Goal: Information Seeking & Learning: Learn about a topic

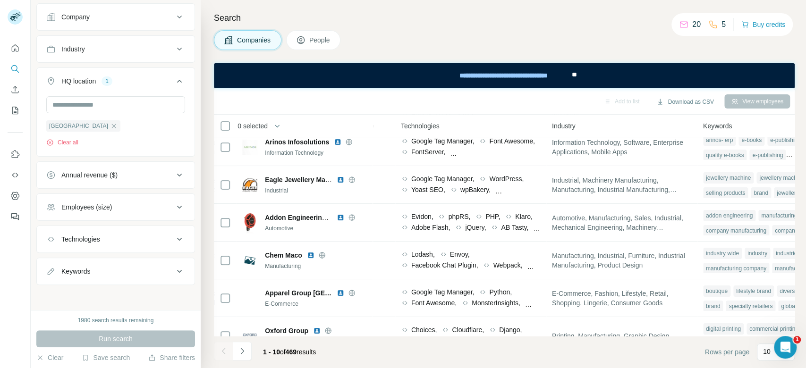
scroll to position [120, 502]
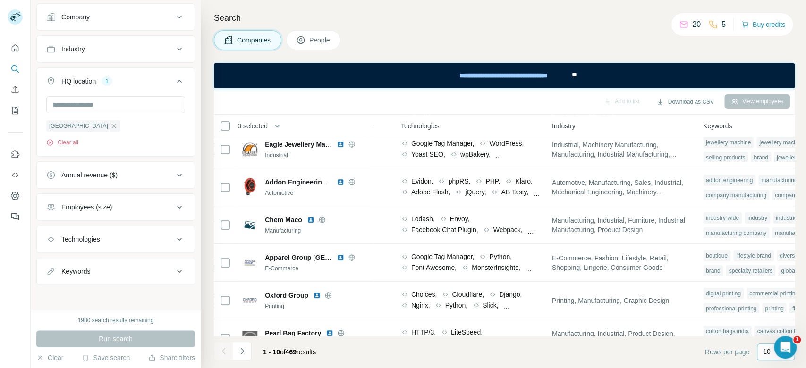
click at [765, 352] on p "10" at bounding box center [767, 351] width 8 height 9
click at [766, 281] on p "60" at bounding box center [769, 279] width 8 height 9
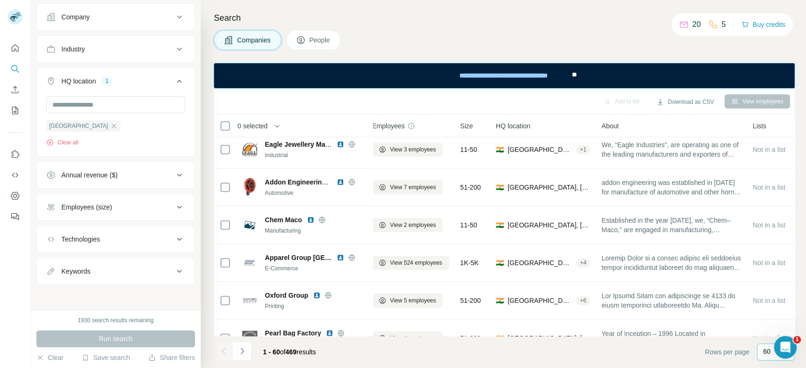
scroll to position [120, 0]
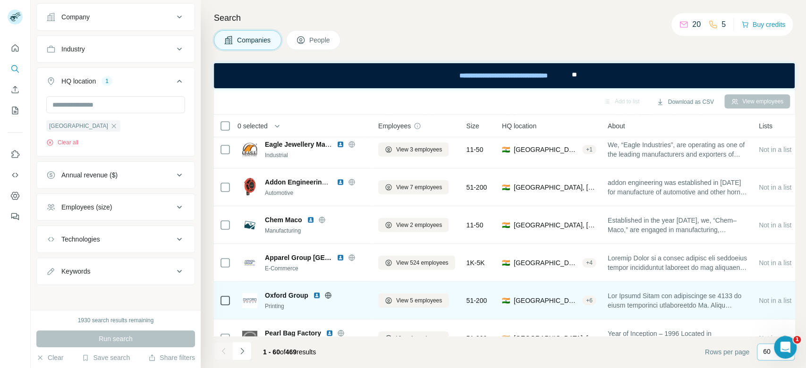
click at [329, 294] on icon at bounding box center [328, 296] width 8 height 8
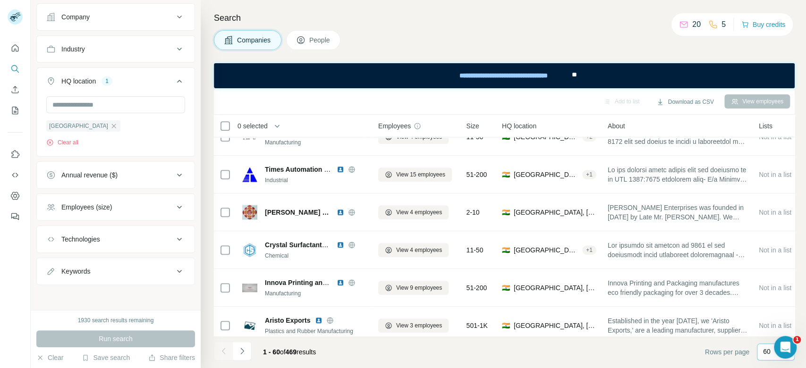
scroll to position [682, 0]
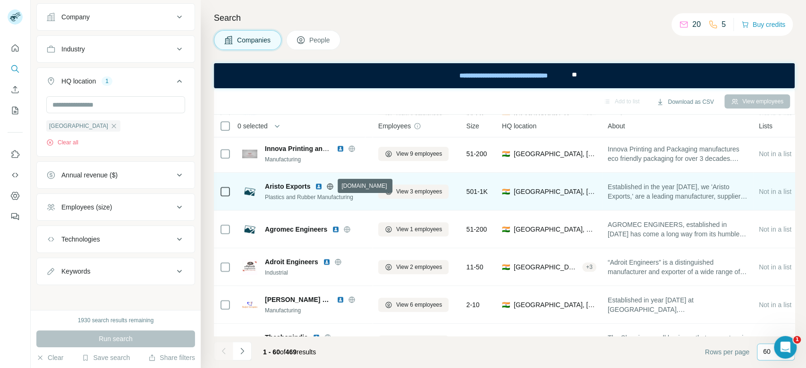
click at [330, 184] on icon at bounding box center [330, 187] width 8 height 8
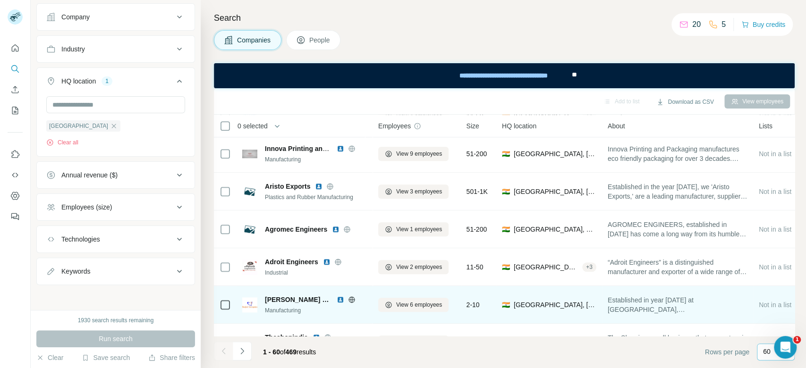
click at [348, 300] on icon at bounding box center [352, 300] width 8 height 8
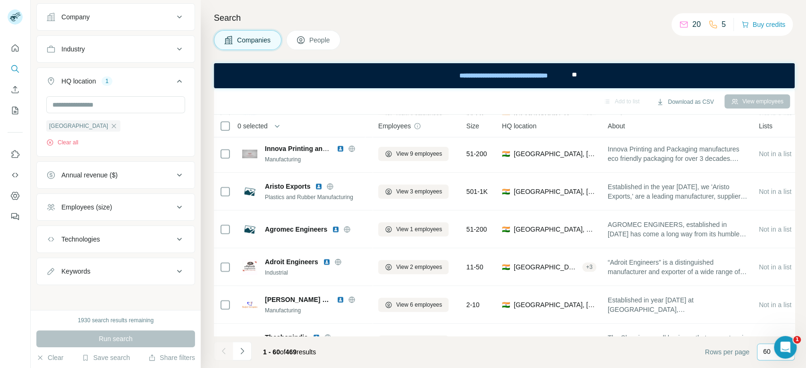
click at [805, 276] on div "Search Companies People Add to list Download as CSV View employees 0 selected C…" at bounding box center [503, 184] width 605 height 368
click at [794, 273] on div "Search Companies People Add to list Download as CSV View employees 0 selected C…" at bounding box center [503, 184] width 605 height 368
drag, startPoint x: 795, startPoint y: 192, endPoint x: 791, endPoint y: 202, distance: 10.6
click at [791, 202] on div "Search Companies People Add to list Download as CSV View employees 0 selected C…" at bounding box center [503, 184] width 605 height 368
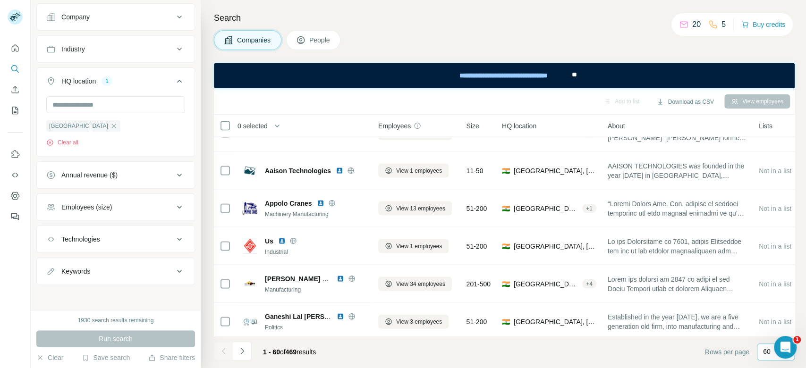
scroll to position [1350, 0]
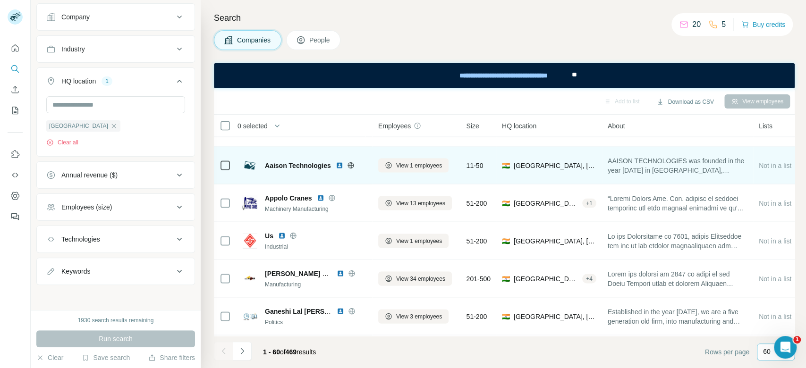
click at [352, 164] on icon at bounding box center [351, 166] width 8 height 8
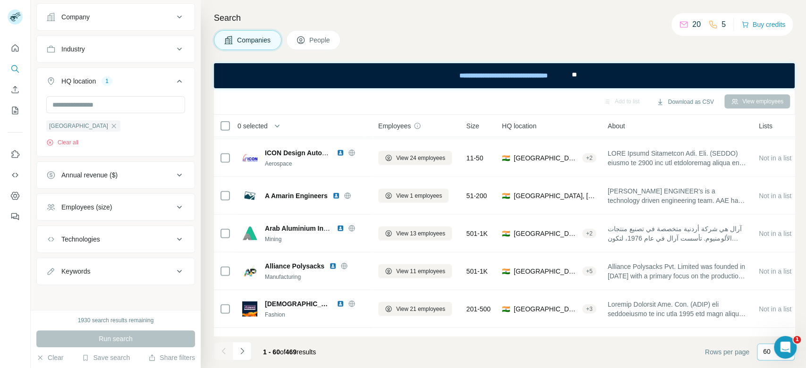
scroll to position [1779, 0]
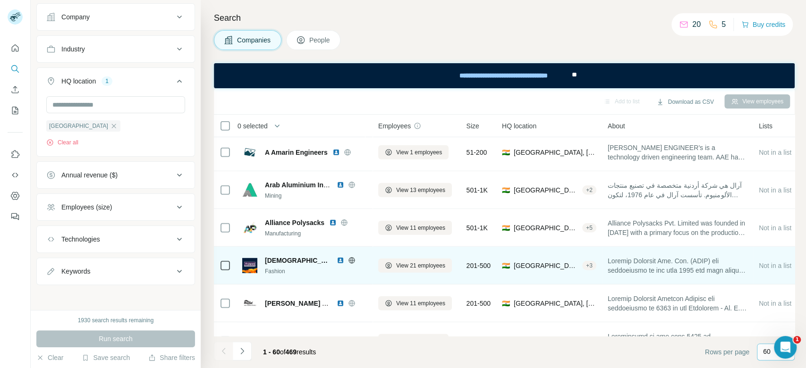
click at [348, 260] on icon at bounding box center [351, 260] width 6 height 0
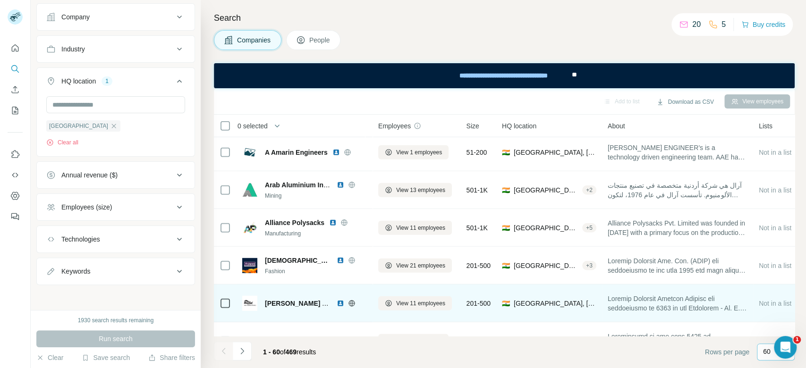
click at [351, 304] on icon at bounding box center [352, 304] width 8 height 8
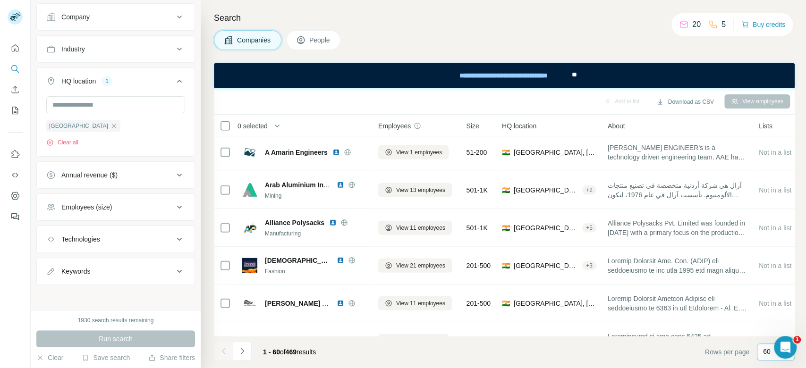
scroll to position [2073, 0]
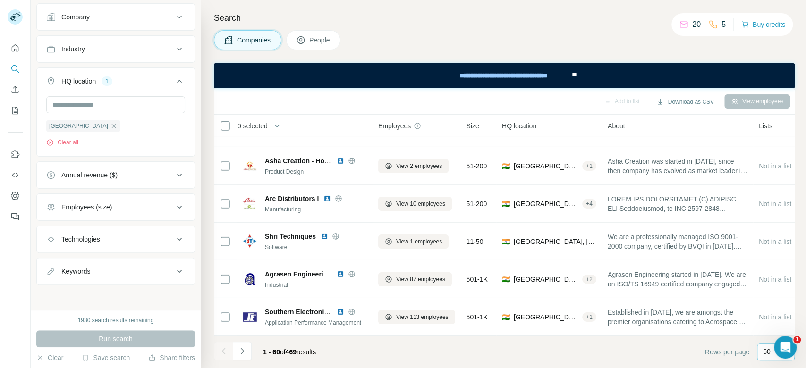
click at [265, 352] on span "1 - 60" at bounding box center [271, 352] width 17 height 8
click at [243, 348] on icon "Navigate to next page" at bounding box center [241, 350] width 9 height 9
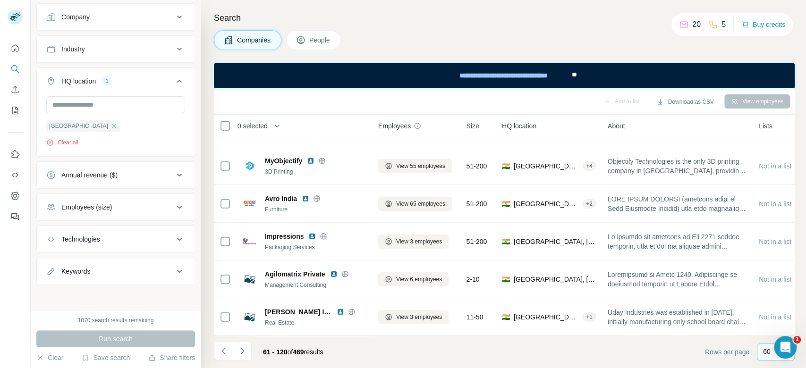
click at [805, 230] on div "Search Companies People Add to list Download as CSV View employees 0 selected C…" at bounding box center [503, 184] width 605 height 368
click at [245, 352] on icon "Navigate to next page" at bounding box center [241, 350] width 9 height 9
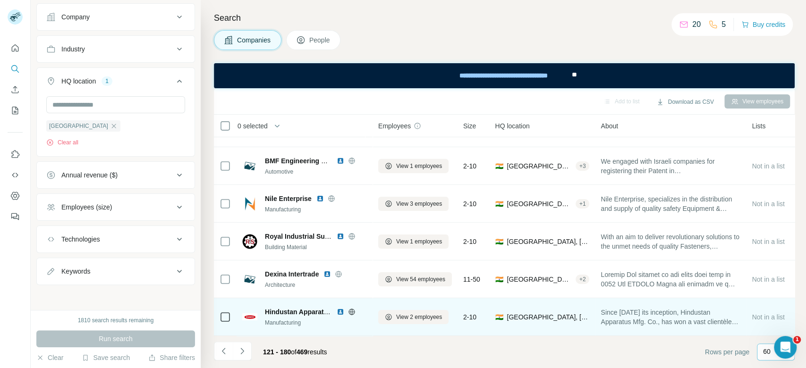
click at [349, 308] on icon at bounding box center [352, 312] width 8 height 8
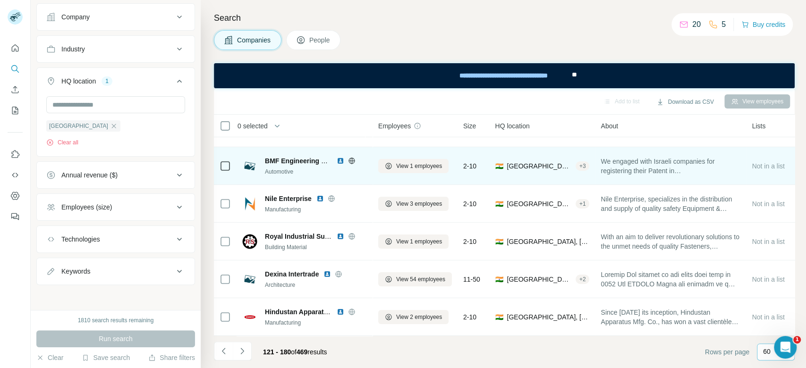
click at [352, 157] on icon at bounding box center [352, 161] width 8 height 8
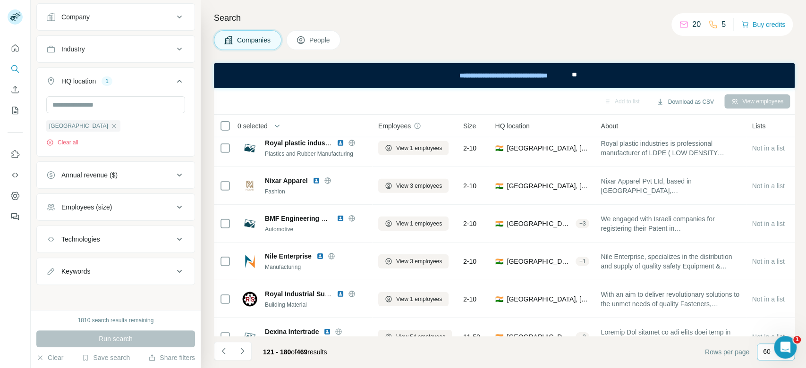
scroll to position [1016, 0]
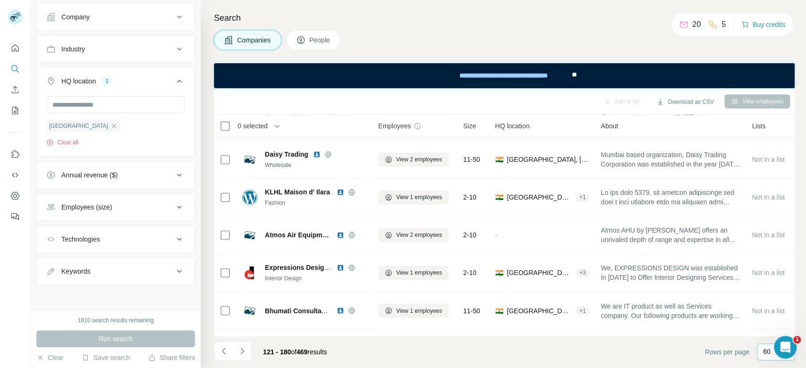
click at [134, 166] on button "Annual revenue ($)" at bounding box center [116, 175] width 158 height 23
click at [132, 173] on div "Annual revenue ($)" at bounding box center [109, 174] width 127 height 9
click at [128, 178] on div "Annual revenue ($)" at bounding box center [109, 174] width 127 height 9
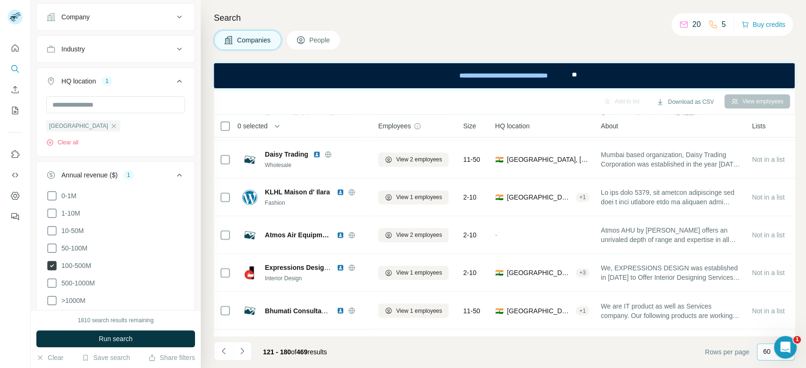
click at [76, 266] on span "100-500M" at bounding box center [75, 265] width 34 height 9
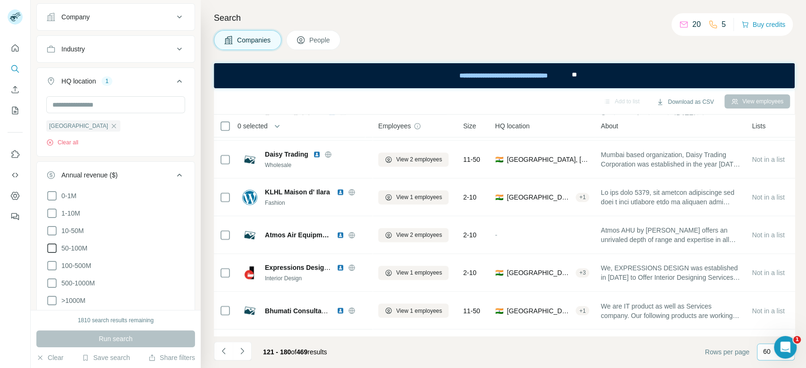
click at [80, 246] on span "50-100M" at bounding box center [73, 248] width 30 height 9
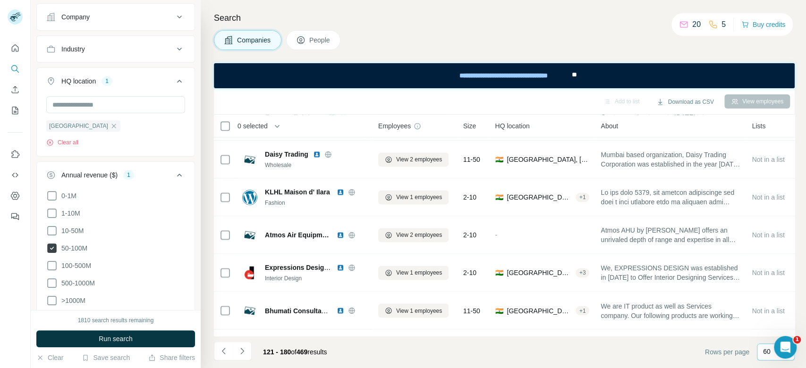
click at [80, 246] on span "50-100M" at bounding box center [73, 248] width 30 height 9
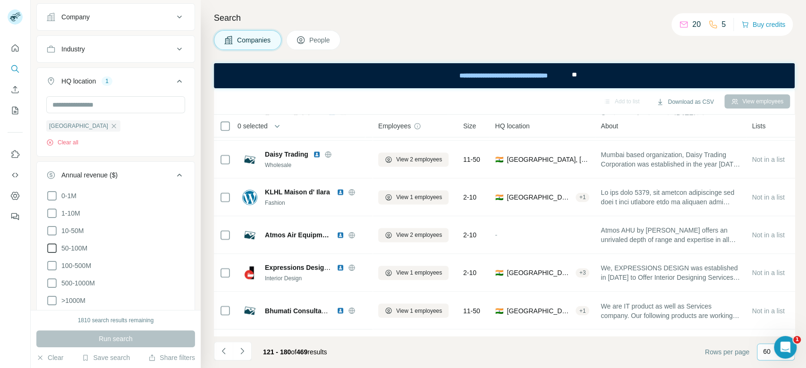
click at [80, 246] on span "50-100M" at bounding box center [73, 248] width 30 height 9
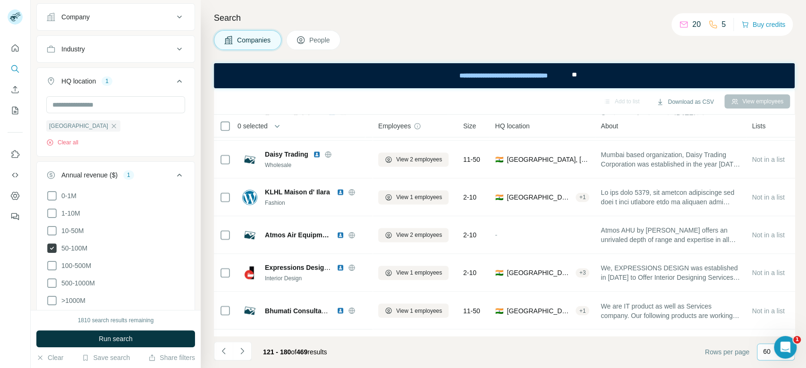
drag, startPoint x: 76, startPoint y: 226, endPoint x: 75, endPoint y: 242, distance: 16.5
click at [76, 226] on span "10-50M" at bounding box center [71, 230] width 26 height 9
click at [81, 264] on span "100-500M" at bounding box center [75, 265] width 34 height 9
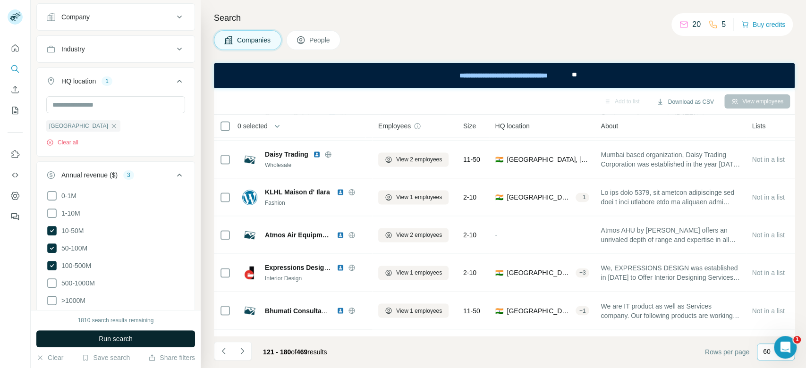
click at [149, 333] on button "Run search" at bounding box center [115, 338] width 159 height 17
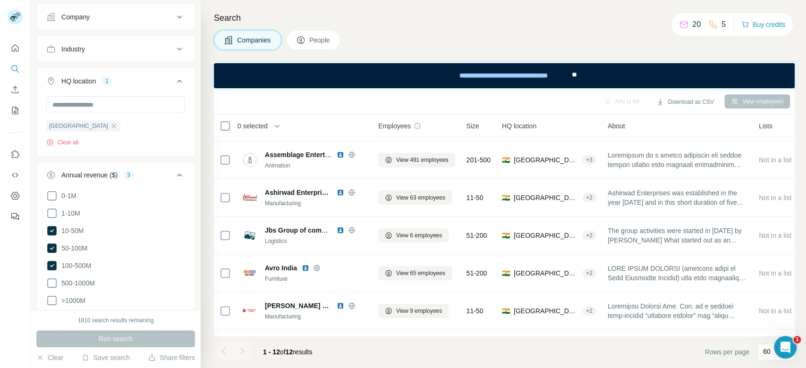
scroll to position [261, 0]
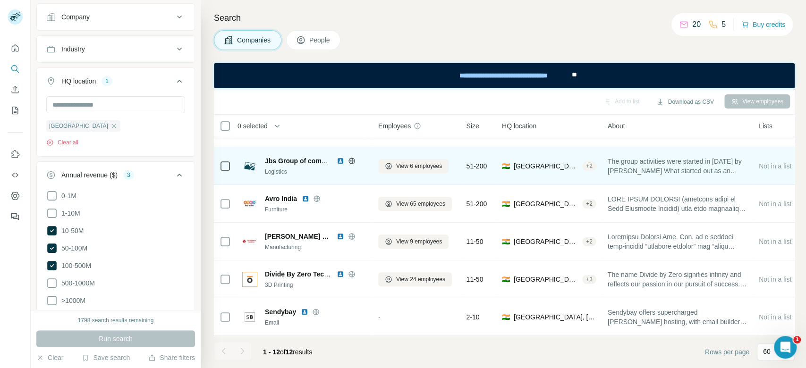
click at [352, 158] on icon at bounding box center [351, 161] width 2 height 6
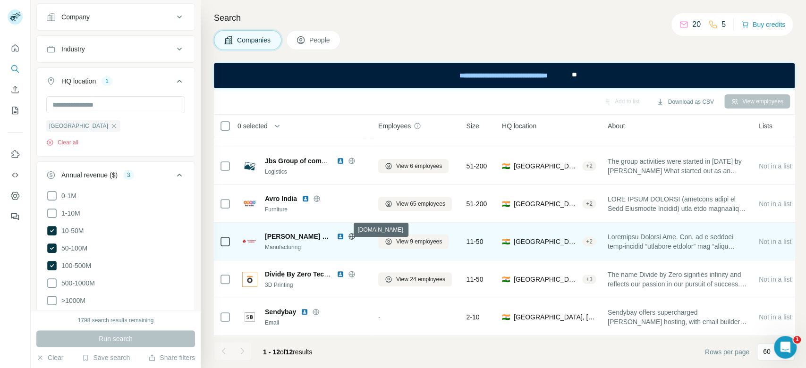
click at [348, 233] on icon at bounding box center [352, 237] width 8 height 8
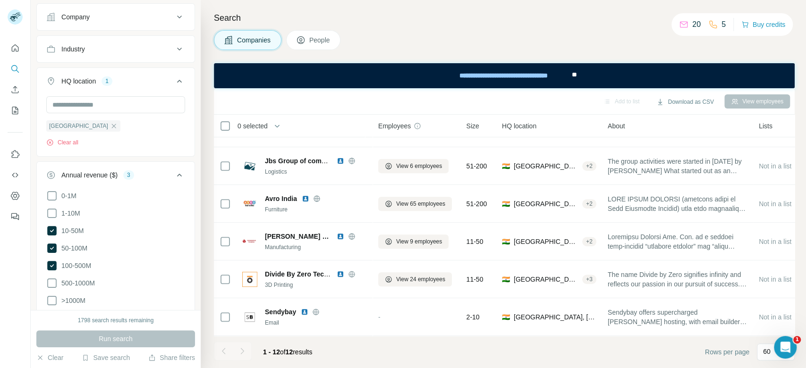
scroll to position [72, 0]
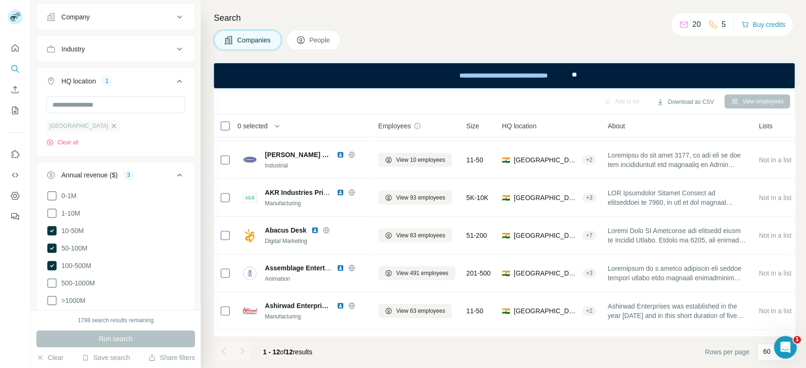
click at [110, 127] on icon "button" at bounding box center [114, 126] width 8 height 8
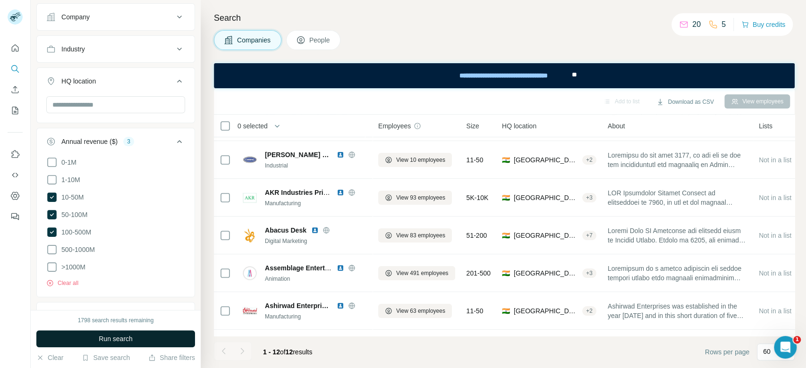
click at [155, 340] on button "Run search" at bounding box center [115, 338] width 159 height 17
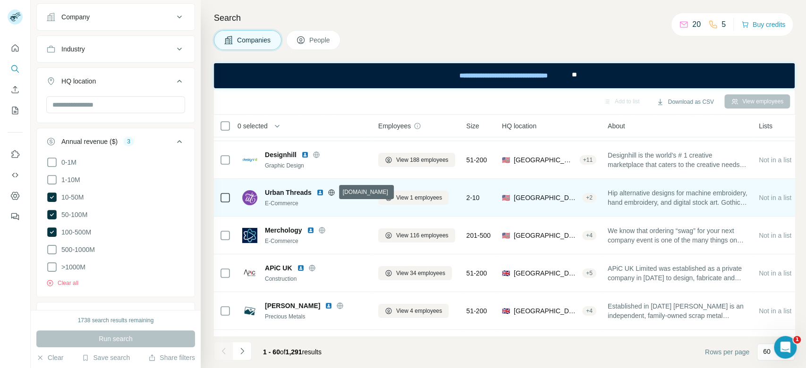
click at [331, 191] on icon at bounding box center [332, 193] width 8 height 8
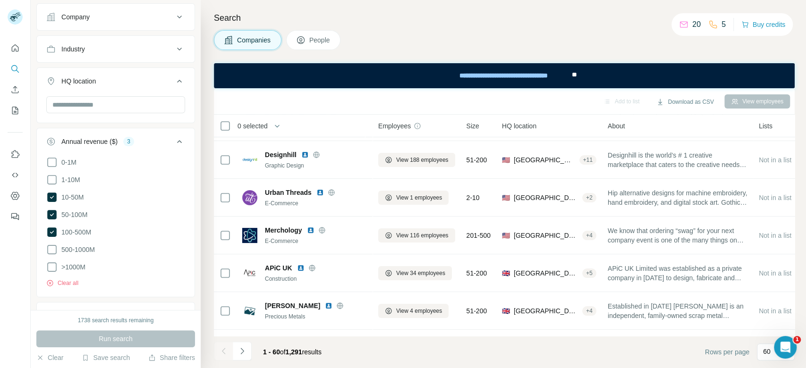
click at [312, 266] on icon at bounding box center [312, 268] width 8 height 8
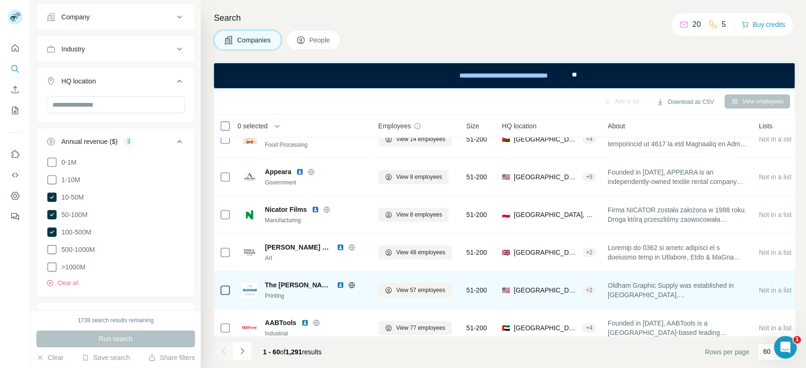
click at [350, 286] on icon at bounding box center [351, 285] width 2 height 6
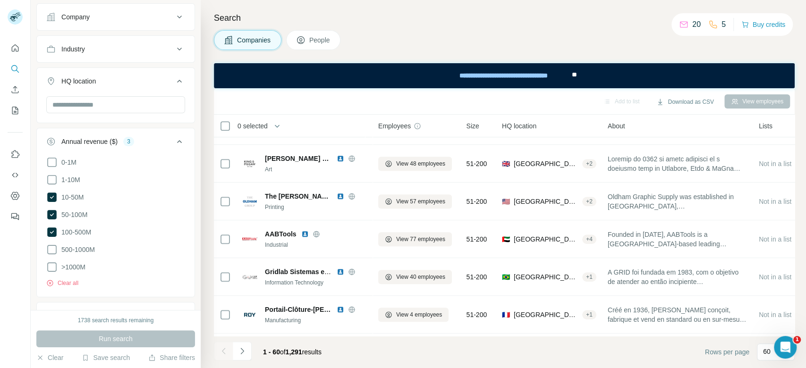
scroll to position [636, 0]
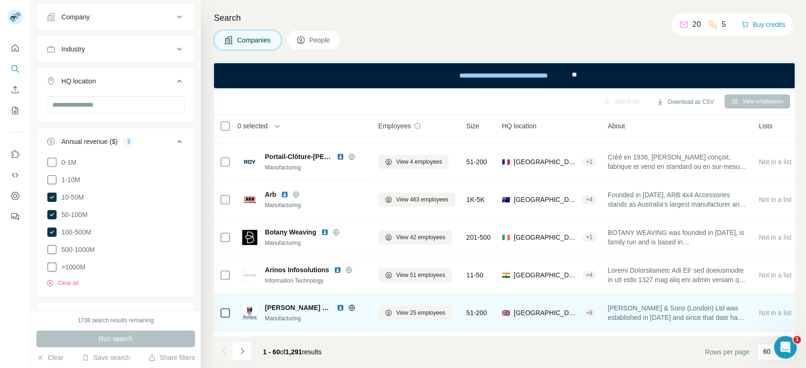
click at [348, 308] on icon at bounding box center [352, 308] width 8 height 8
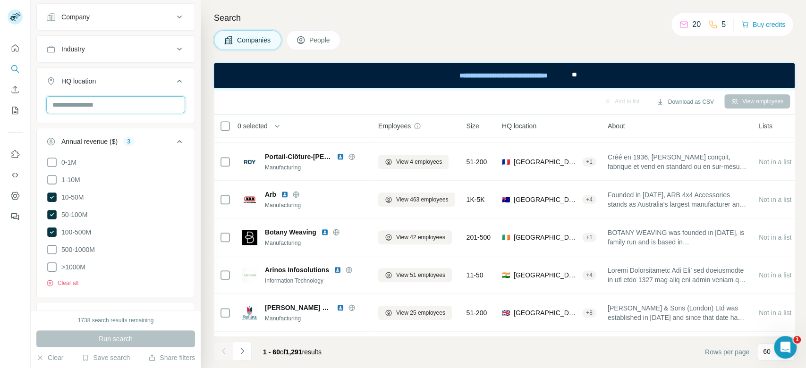
click at [110, 101] on input "text" at bounding box center [115, 104] width 139 height 17
paste input "**********"
type input "**********"
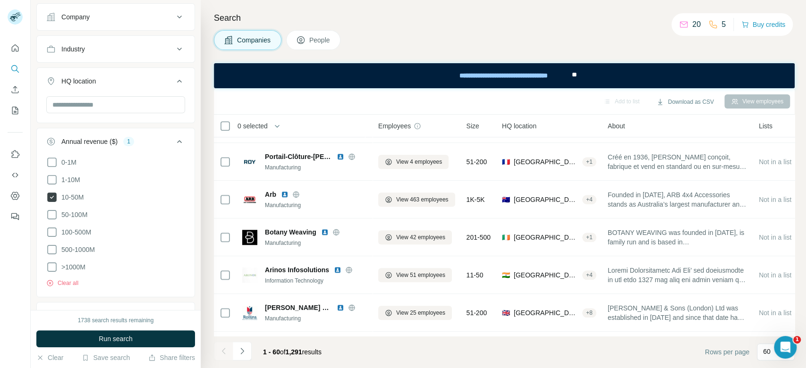
click at [73, 198] on span "10-50M" at bounding box center [71, 197] width 26 height 9
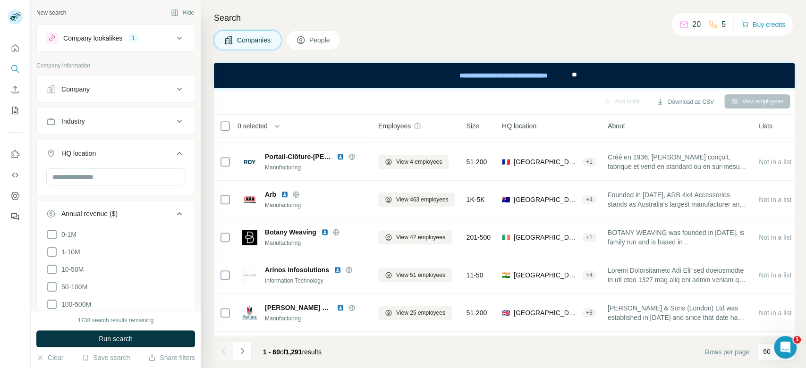
click at [125, 39] on div "Company lookalikes 1" at bounding box center [109, 38] width 127 height 11
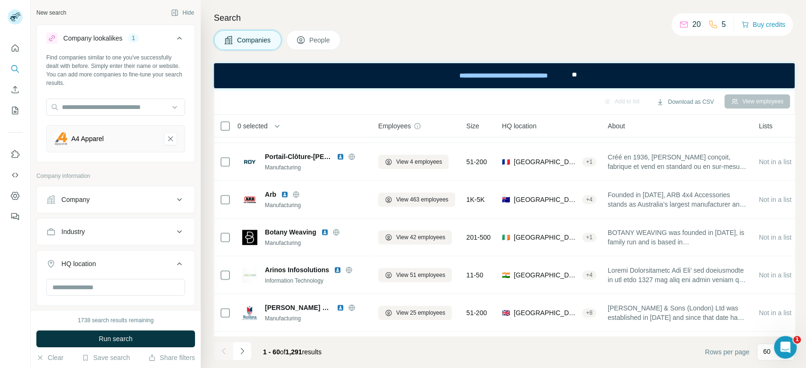
click at [128, 137] on div "A4 Apparel" at bounding box center [105, 138] width 102 height 13
click at [118, 111] on input "text" at bounding box center [115, 107] width 139 height 17
paste input "**********"
type input "**********"
click at [132, 126] on div "Loading..." at bounding box center [111, 129] width 125 height 19
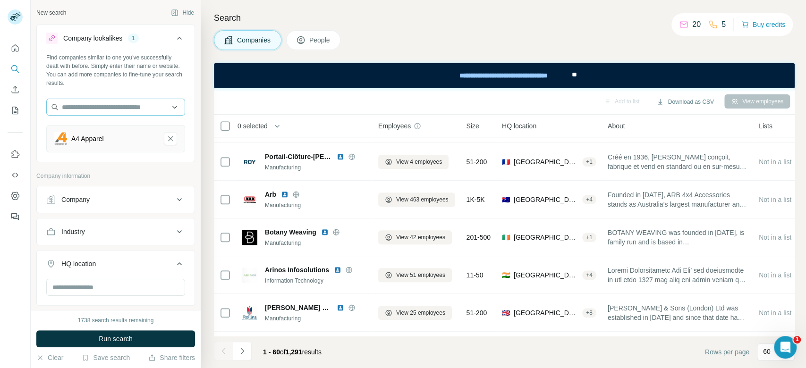
click at [166, 138] on icon "A4 Apparel-remove-button" at bounding box center [170, 138] width 8 height 9
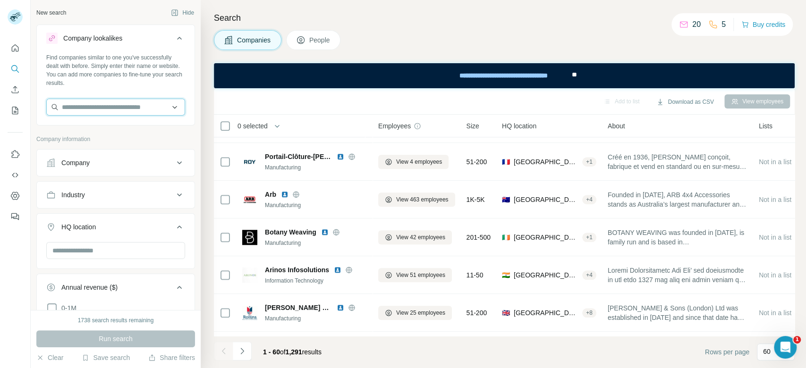
click at [123, 105] on input "text" at bounding box center [115, 107] width 139 height 17
paste input "**********"
type input "**********"
click at [129, 135] on p "[DOMAIN_NAME]" at bounding box center [105, 137] width 64 height 8
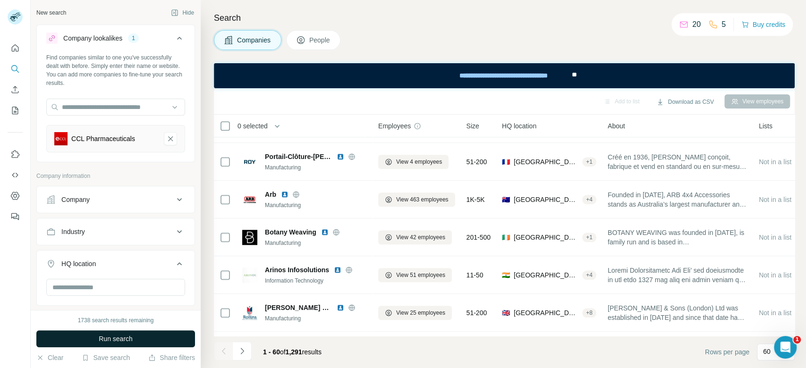
click at [155, 332] on button "Run search" at bounding box center [115, 338] width 159 height 17
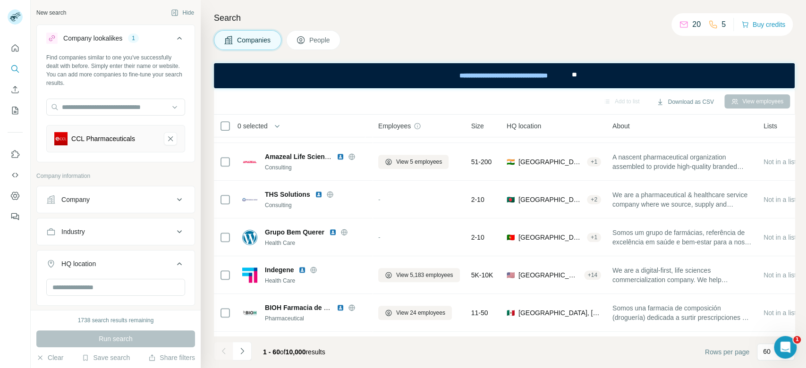
scroll to position [636, 0]
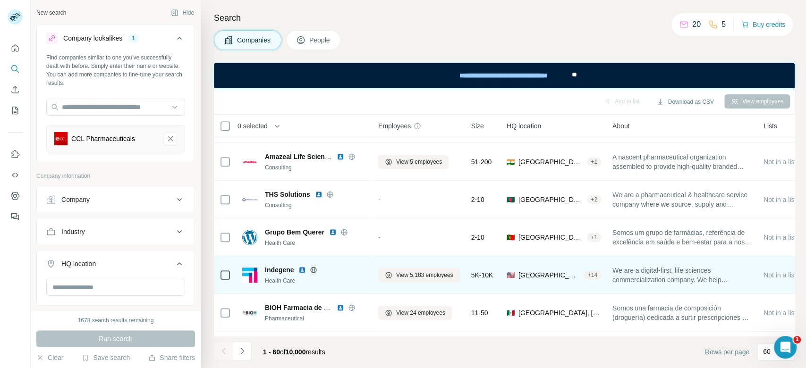
click at [312, 269] on icon at bounding box center [314, 270] width 8 height 8
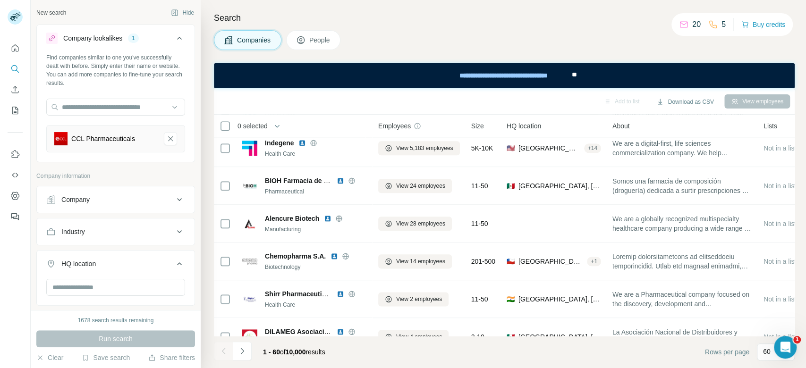
scroll to position [816, 0]
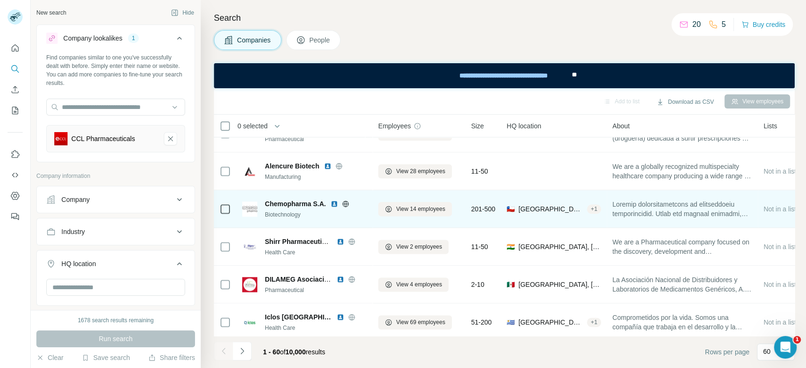
click at [346, 203] on icon at bounding box center [346, 204] width 2 height 6
